Goal: Entertainment & Leisure: Consume media (video, audio)

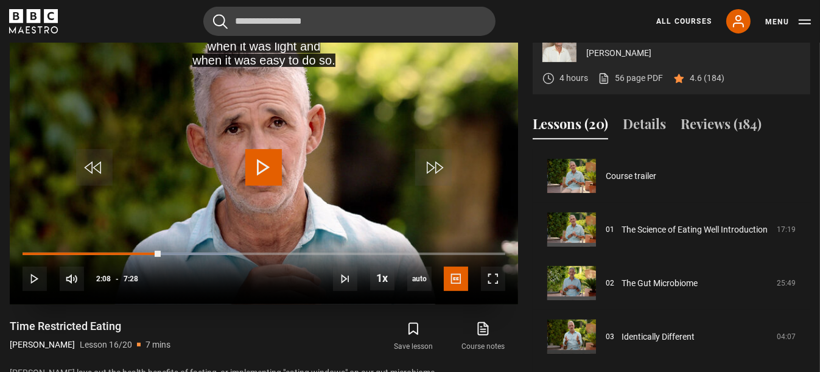
scroll to position [803, 0]
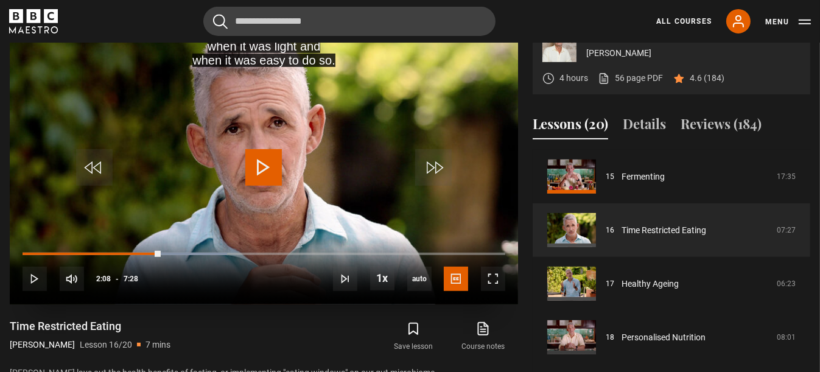
click at [261, 186] on span "Video Player" at bounding box center [263, 167] width 37 height 37
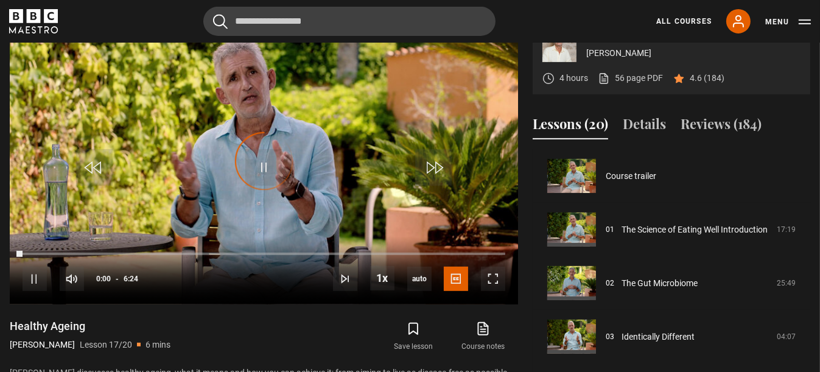
scroll to position [857, 0]
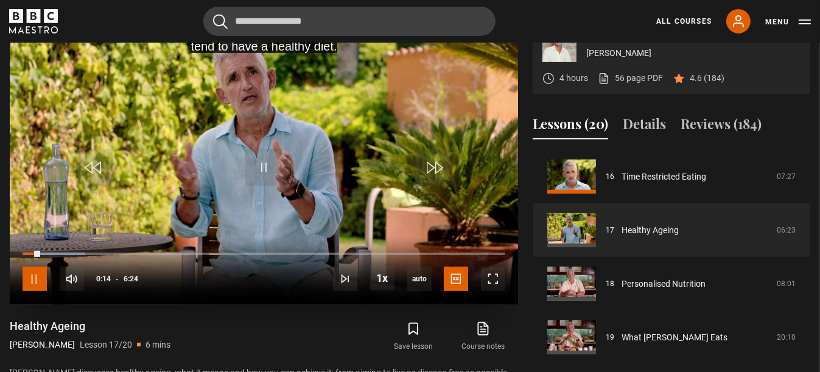
click at [36, 291] on span "Video Player" at bounding box center [35, 279] width 24 height 24
click at [33, 291] on span "Video Player" at bounding box center [35, 279] width 24 height 24
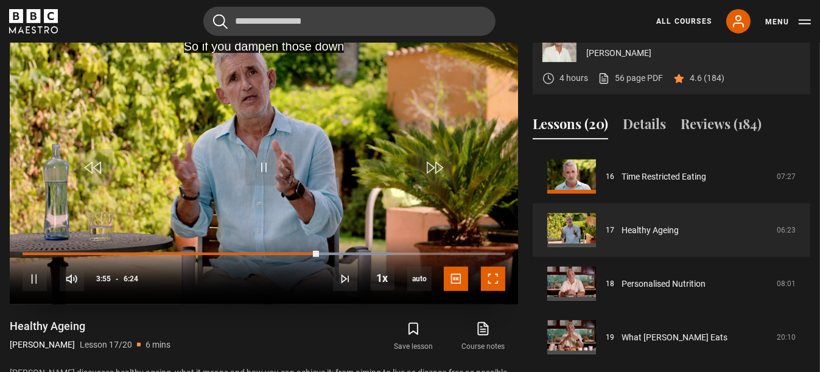
click at [491, 291] on span "Video Player" at bounding box center [493, 279] width 24 height 24
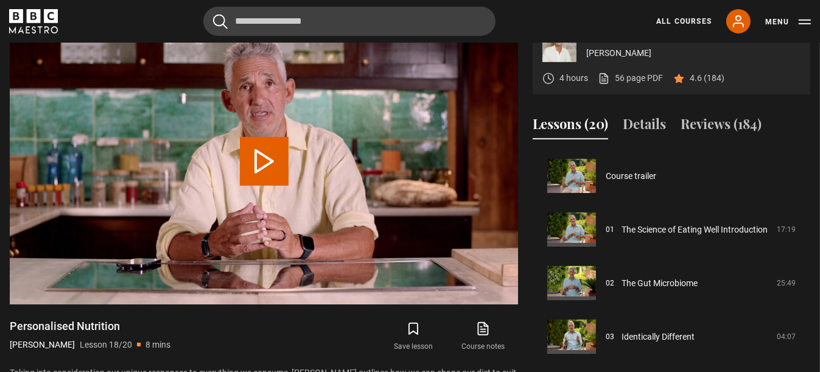
scroll to position [861, 0]
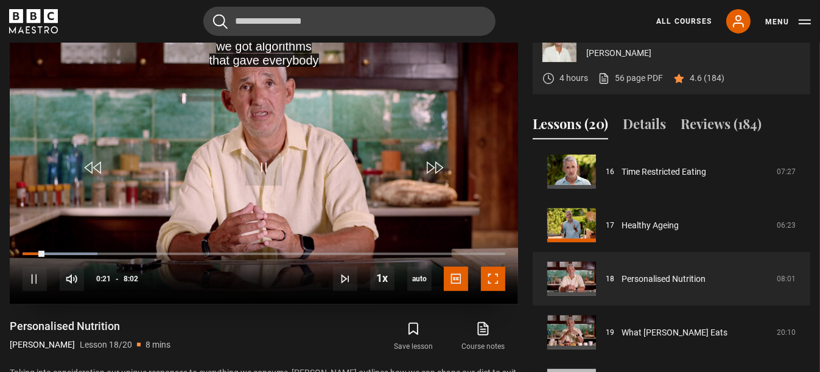
click at [491, 291] on span "Video Player" at bounding box center [493, 279] width 24 height 24
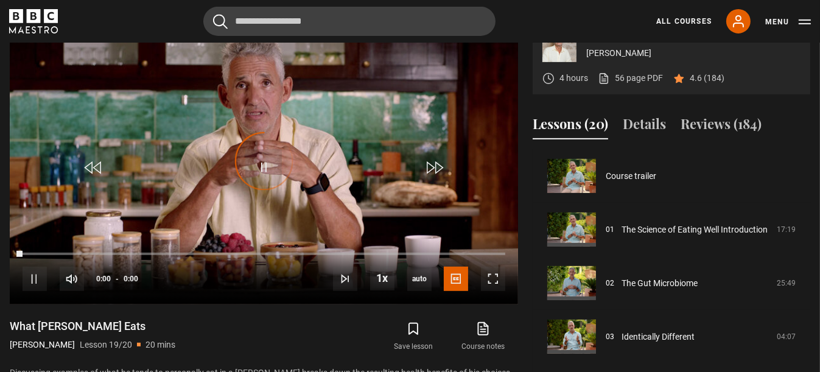
scroll to position [861, 0]
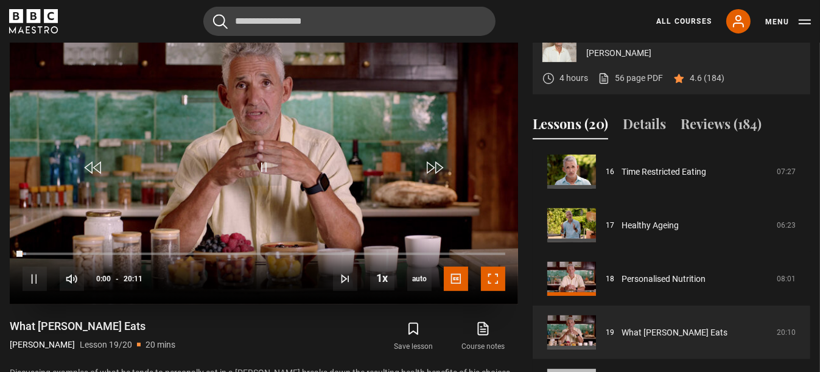
click at [496, 291] on span "Video Player" at bounding box center [493, 279] width 24 height 24
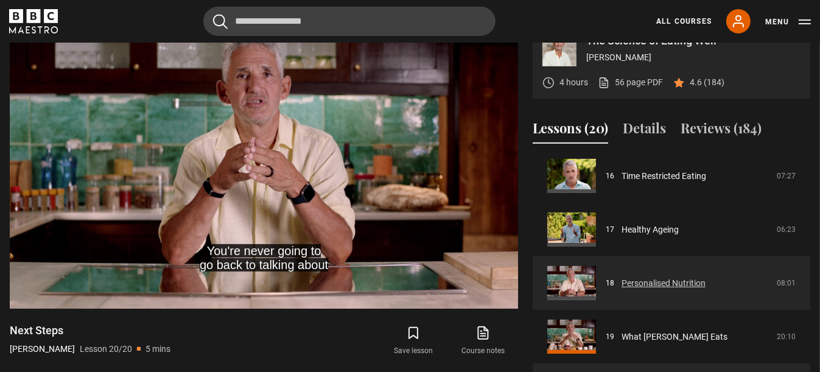
scroll to position [520, 0]
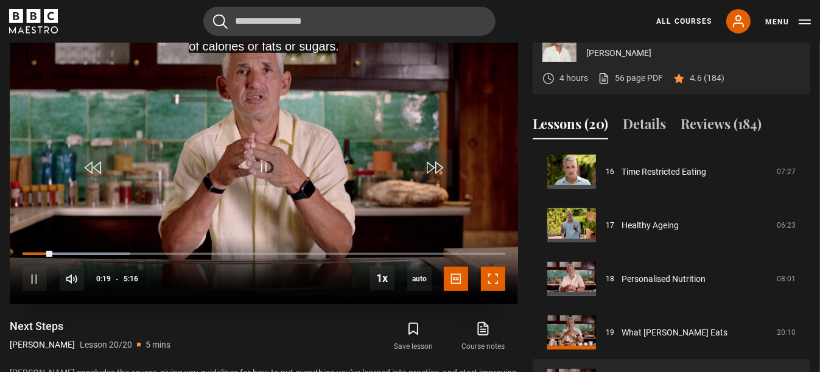
click at [493, 291] on span "Video Player" at bounding box center [493, 279] width 24 height 24
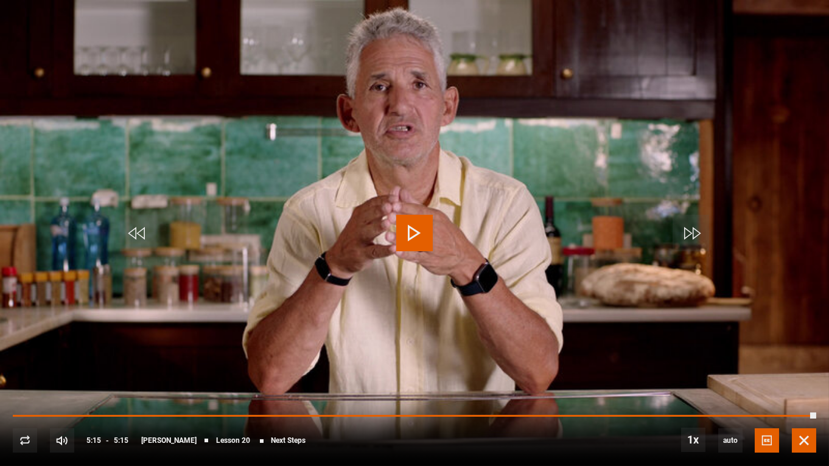
click at [808, 371] on span "Video Player" at bounding box center [804, 441] width 24 height 24
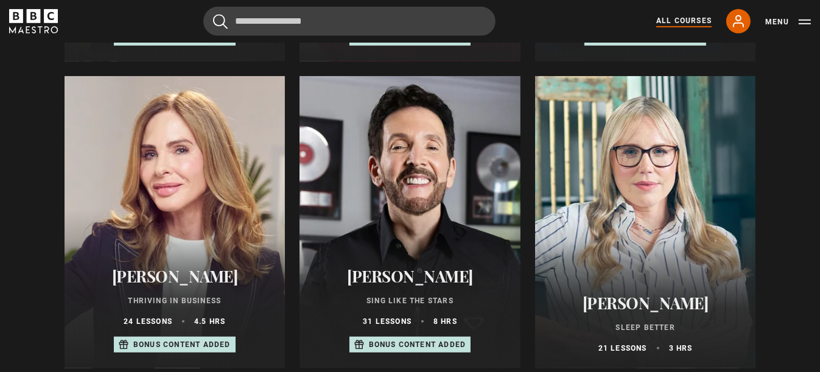
scroll to position [852, 0]
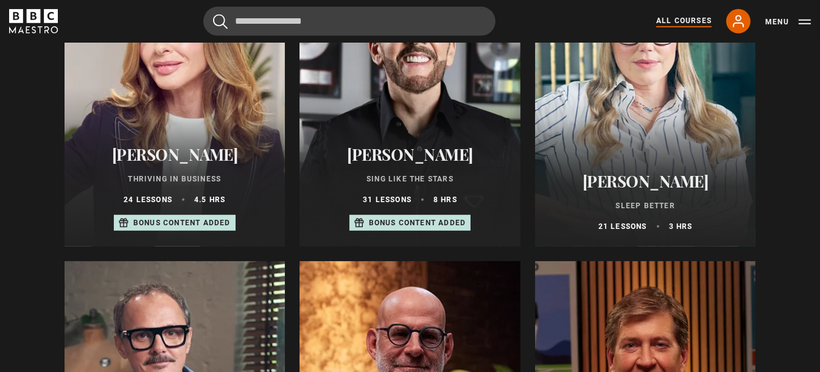
click at [628, 191] on h2 "[PERSON_NAME]" at bounding box center [646, 181] width 192 height 19
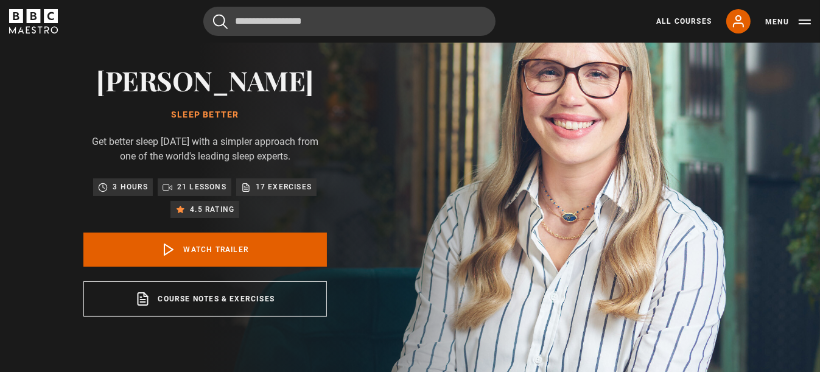
scroll to position [61, 0]
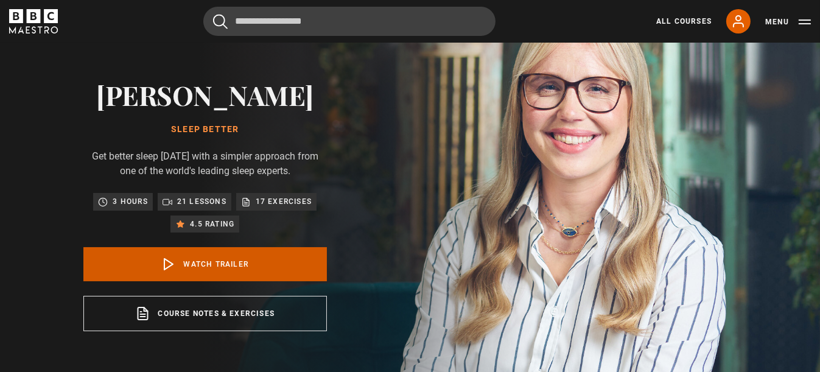
click at [208, 281] on link "Watch Trailer" at bounding box center [205, 264] width 244 height 34
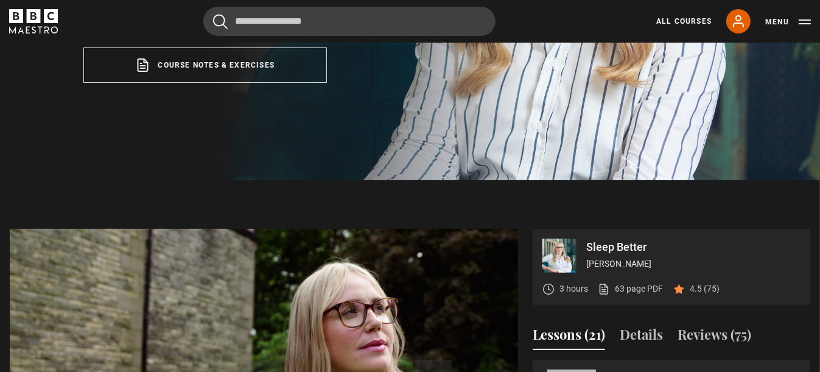
scroll to position [501, 0]
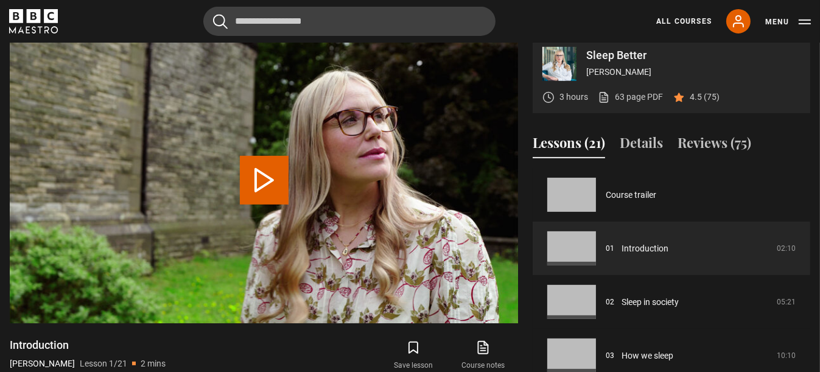
scroll to position [520, 0]
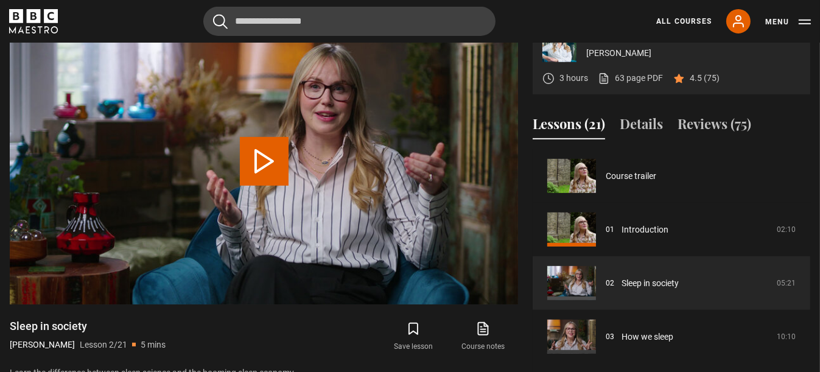
scroll to position [53, 0]
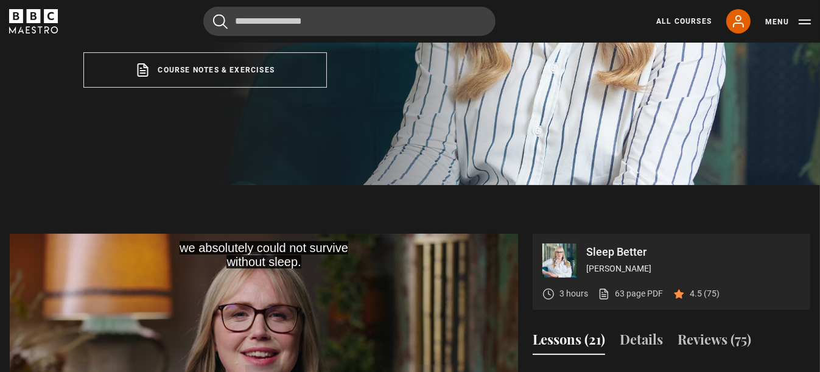
scroll to position [426, 0]
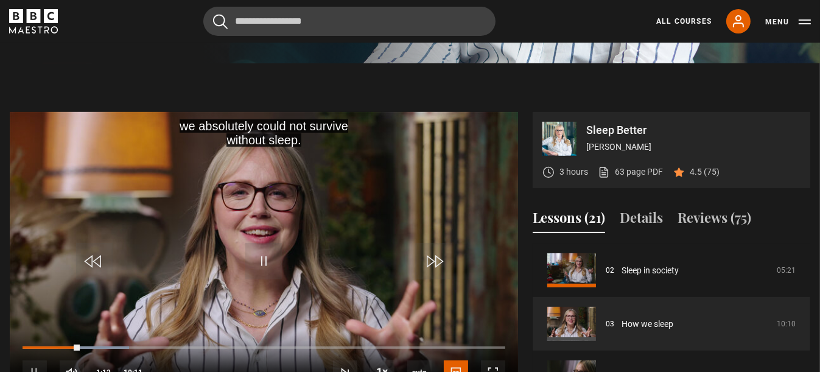
click at [331, 226] on video "Video Player" at bounding box center [264, 255] width 508 height 286
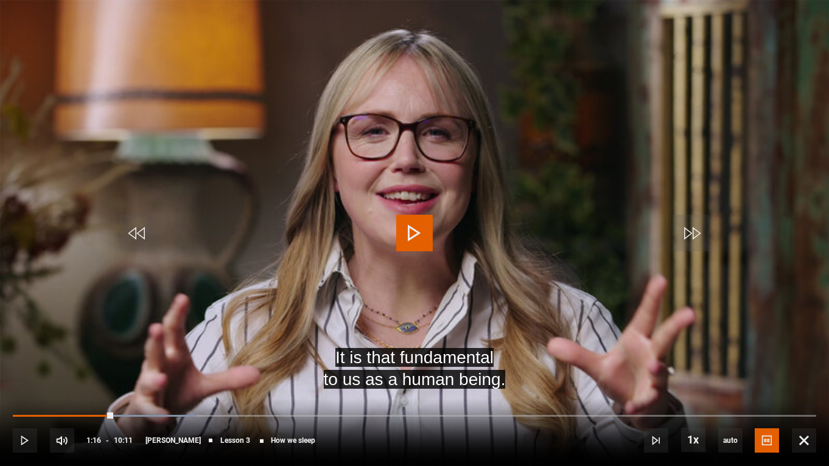
click at [89, 371] on div "10s Skip Back 10 seconds Play 10s Skip Forward 10 seconds Loaded : 22.91% 02:59…" at bounding box center [414, 433] width 829 height 68
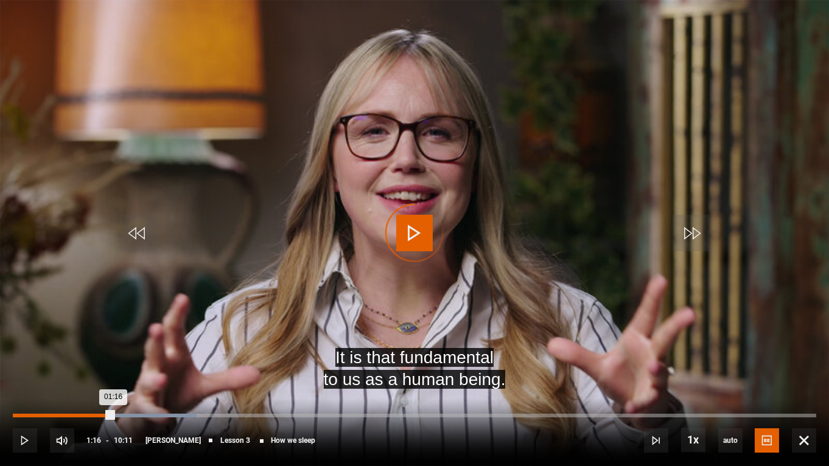
click at [91, 371] on div "00:58" at bounding box center [91, 416] width 2 height 4
click at [419, 232] on div "Video Player is loading." at bounding box center [414, 233] width 61 height 61
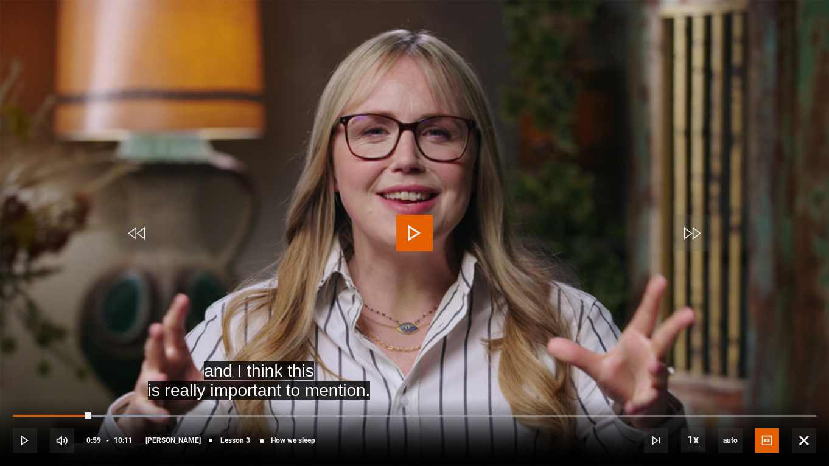
click at [418, 236] on span "Video Player" at bounding box center [414, 233] width 37 height 37
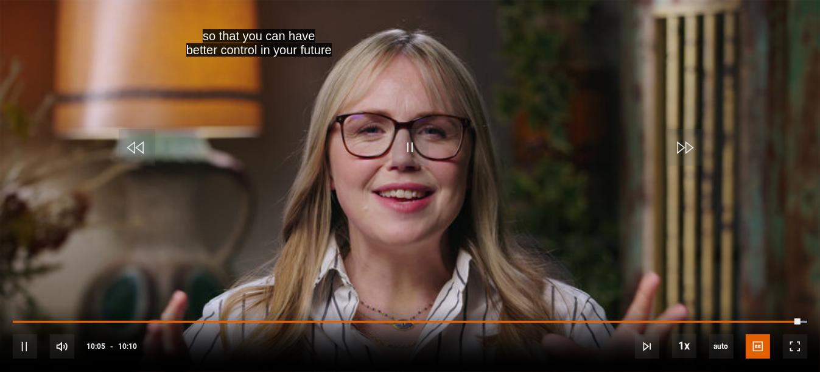
scroll to position [548, 0]
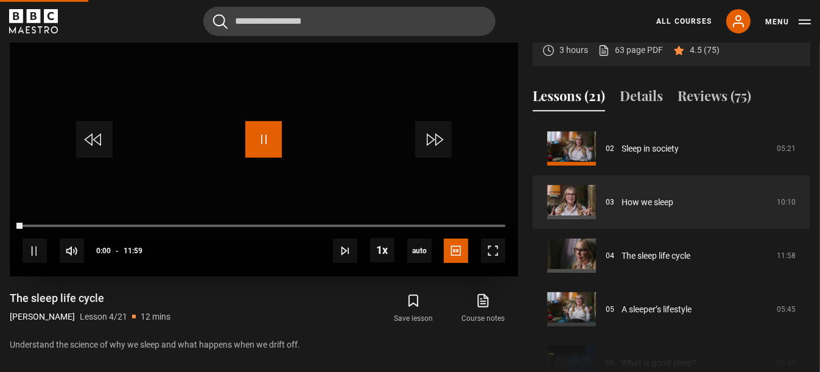
click at [262, 158] on span "Video Player" at bounding box center [263, 139] width 37 height 37
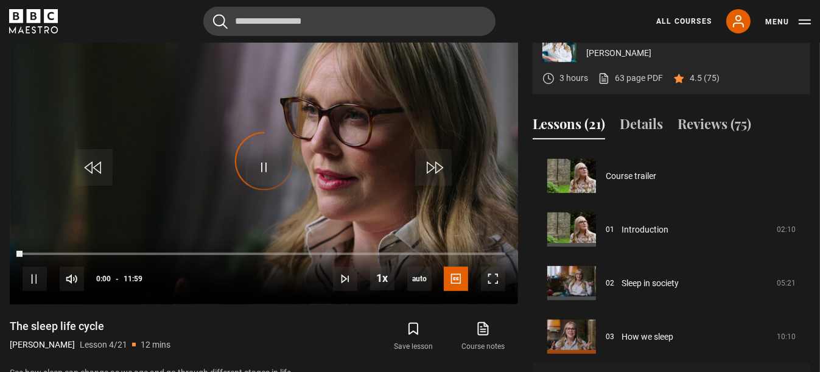
scroll to position [160, 0]
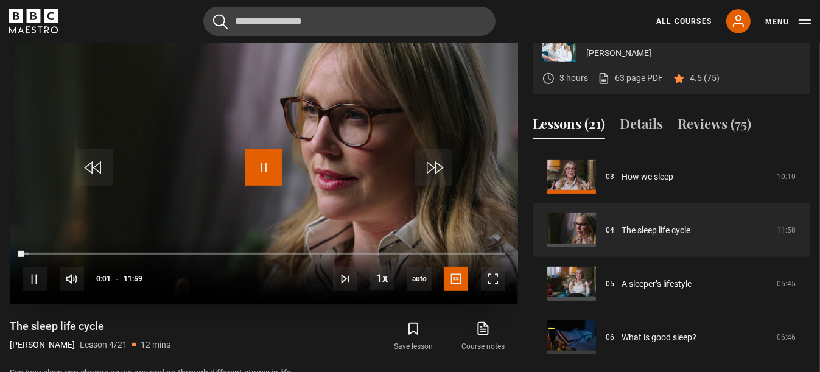
click at [265, 186] on span "Video Player" at bounding box center [263, 167] width 37 height 37
